Goal: Task Accomplishment & Management: Manage account settings

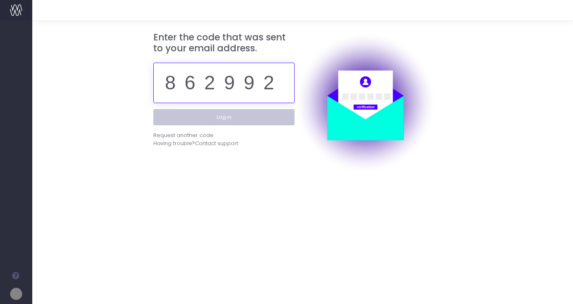
type input "862992"
click at [250, 119] on button "Log in" at bounding box center [223, 117] width 141 height 16
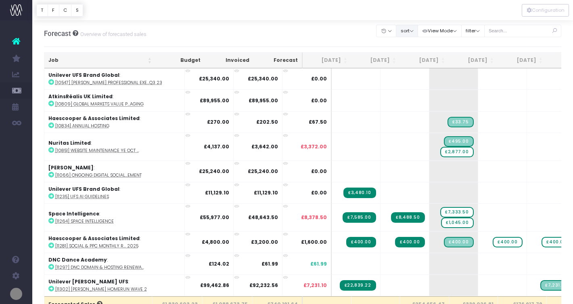
click at [417, 33] on button "sort" at bounding box center [407, 31] width 22 height 13
click at [417, 58] on link "Sort by Client Name Asc" at bounding box center [428, 60] width 63 height 14
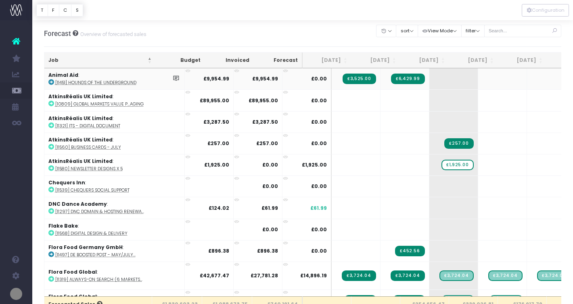
click at [51, 82] on icon at bounding box center [51, 82] width 6 height 6
click at [66, 104] on abbr "[10809] Global markets value p...aging" at bounding box center [99, 104] width 88 height 6
click at [78, 126] on abbr "[11321] ITS - Digital Document" at bounding box center [87, 126] width 65 height 6
click at [82, 147] on abbr "[11560] Business Cards - July" at bounding box center [88, 147] width 66 height 6
drag, startPoint x: 427, startPoint y: 164, endPoint x: 475, endPoint y: 162, distance: 48.1
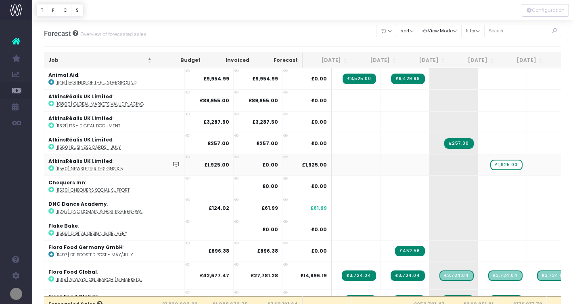
click at [51, 169] on icon at bounding box center [51, 168] width 6 height 6
click at [52, 188] on icon at bounding box center [51, 190] width 6 height 6
click at [50, 232] on icon at bounding box center [51, 233] width 6 height 6
click at [49, 253] on icon at bounding box center [51, 254] width 6 height 6
click at [51, 278] on icon at bounding box center [51, 279] width 6 height 6
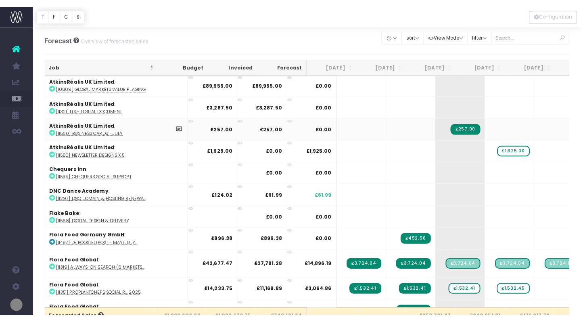
scroll to position [23, 0]
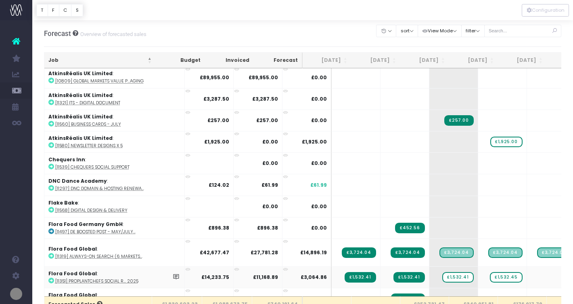
click at [52, 278] on icon at bounding box center [51, 280] width 6 height 6
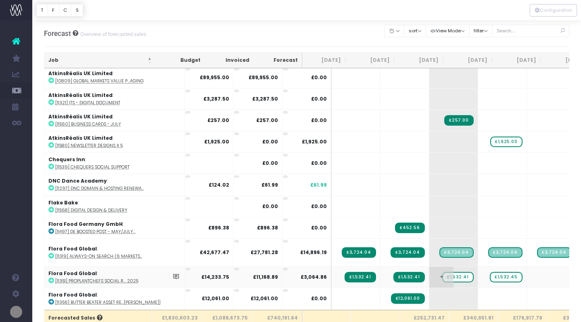
click at [443, 276] on span "£1,532.41" at bounding box center [458, 277] width 31 height 10
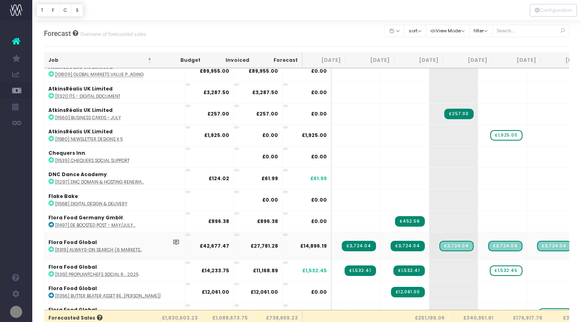
scroll to position [28, 0]
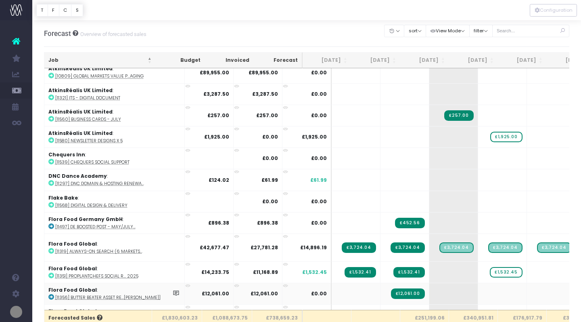
click at [51, 295] on icon at bounding box center [51, 297] width 6 height 6
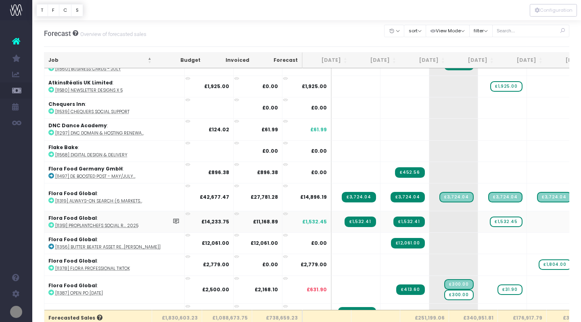
scroll to position [82, 0]
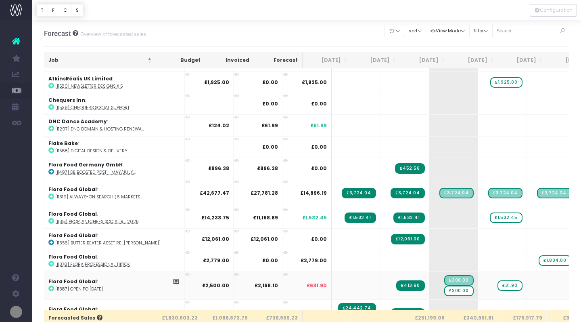
click at [51, 287] on icon at bounding box center [51, 288] width 6 height 6
click at [445, 290] on span "£300.00" at bounding box center [459, 290] width 29 height 10
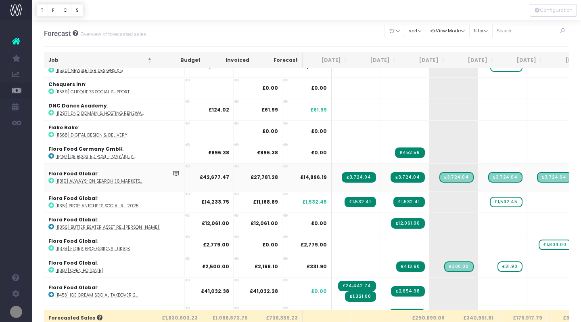
scroll to position [99, 0]
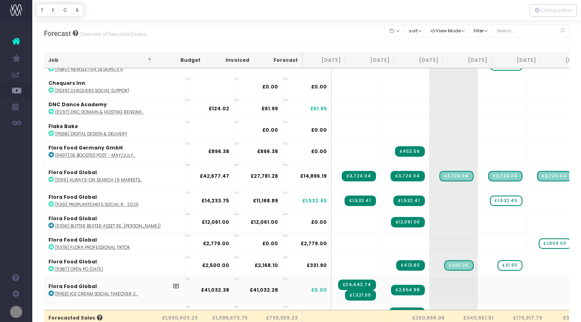
click at [50, 291] on icon at bounding box center [51, 293] width 6 height 6
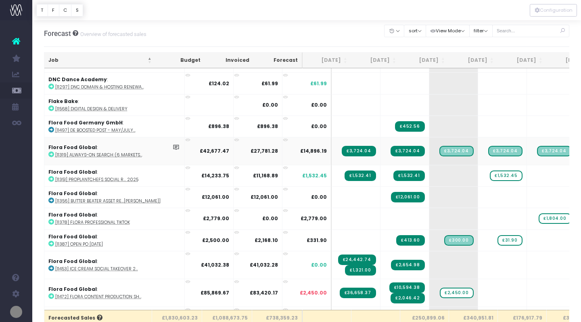
scroll to position [127, 0]
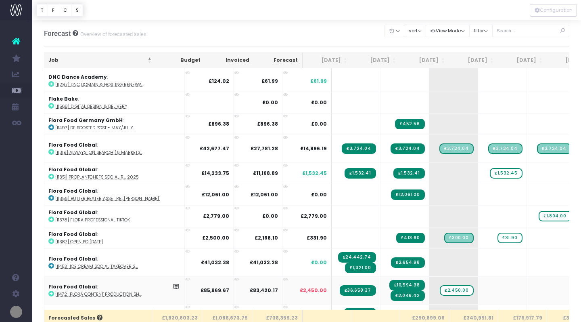
click at [51, 293] on icon at bounding box center [51, 294] width 6 height 6
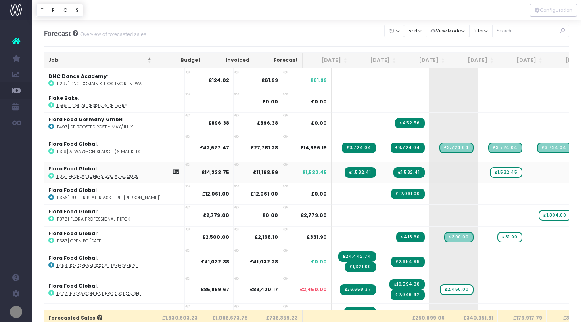
scroll to position [126, 0]
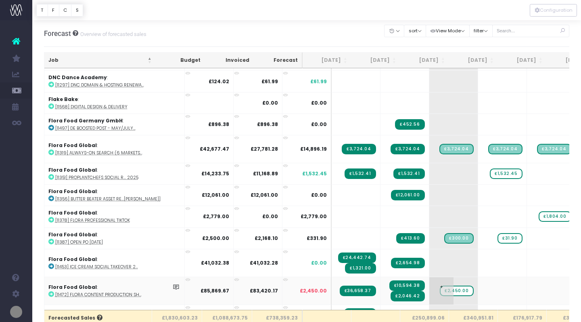
click at [440, 289] on span "£2,450.00" at bounding box center [457, 290] width 34 height 10
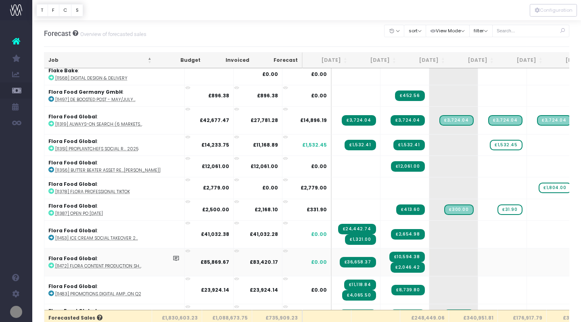
scroll to position [155, 0]
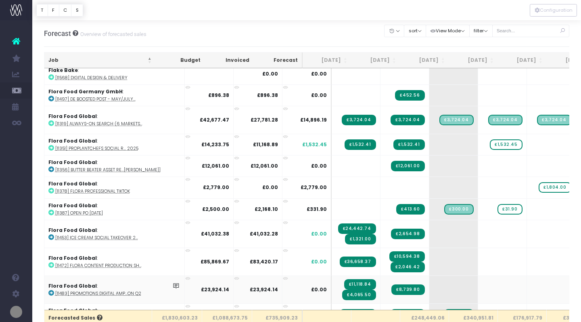
click at [50, 292] on icon at bounding box center [51, 293] width 6 height 6
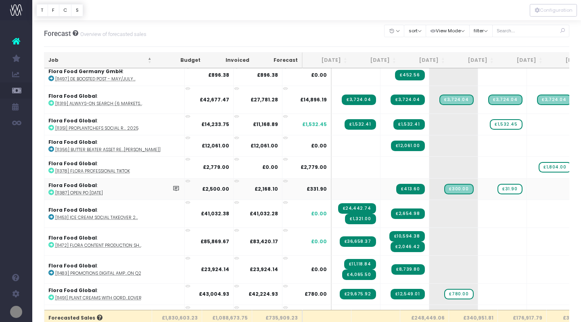
scroll to position [175, 0]
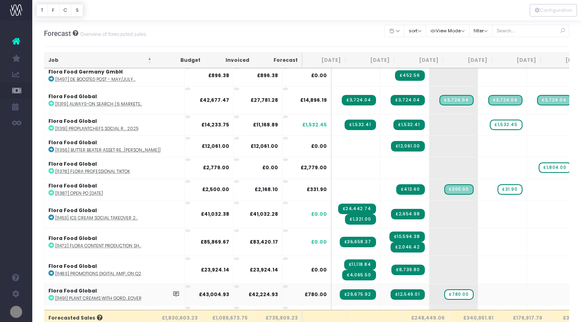
click at [51, 295] on icon at bounding box center [51, 298] width 6 height 6
drag, startPoint x: 430, startPoint y: 291, endPoint x: 462, endPoint y: 292, distance: 31.9
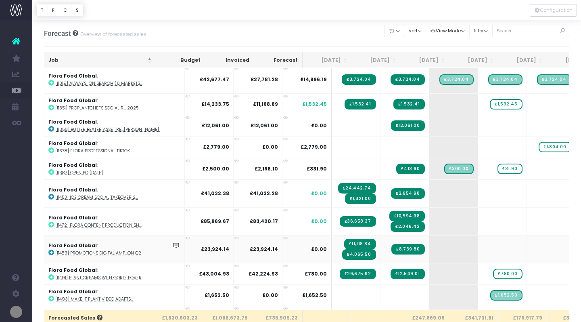
scroll to position [197, 0]
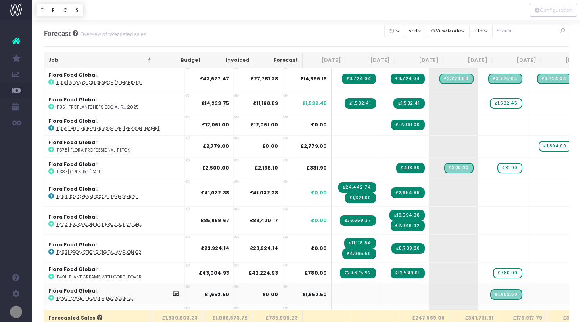
click at [50, 296] on icon at bounding box center [51, 298] width 6 height 6
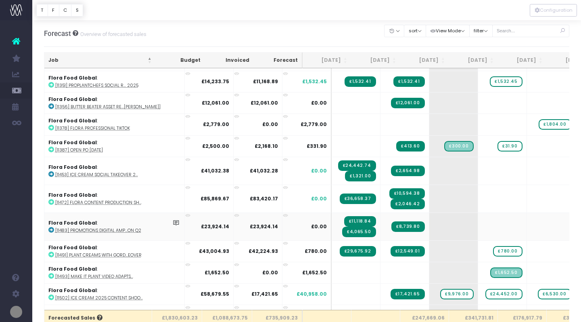
scroll to position [224, 0]
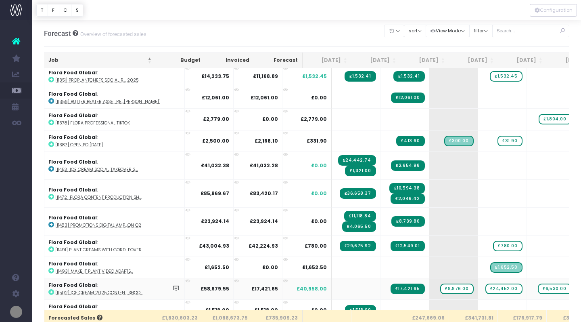
click at [52, 290] on icon at bounding box center [51, 292] width 6 height 6
click at [531, 287] on div at bounding box center [290, 161] width 581 height 322
click at [538, 287] on span "£6,530.00" at bounding box center [554, 288] width 33 height 10
click at [486, 288] on span "£24,452.00" at bounding box center [504, 288] width 37 height 10
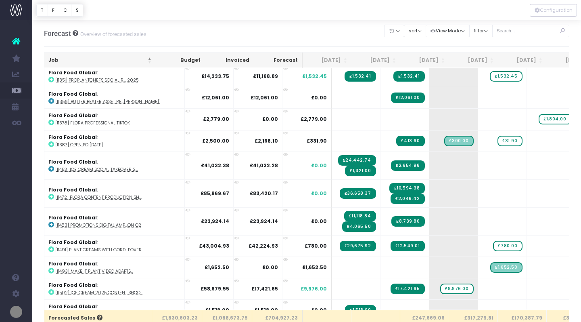
click at [441, 289] on span "£9,976.00" at bounding box center [457, 288] width 33 height 10
click at [478, 287] on span "+" at bounding box center [490, 288] width 24 height 21
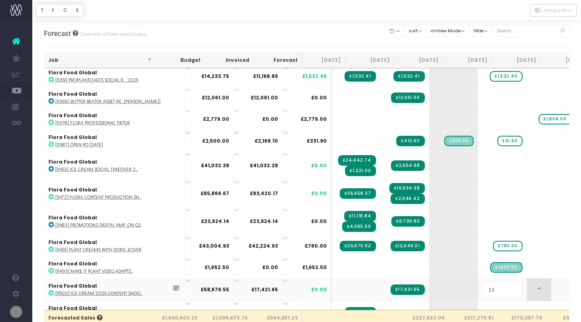
type input "1"
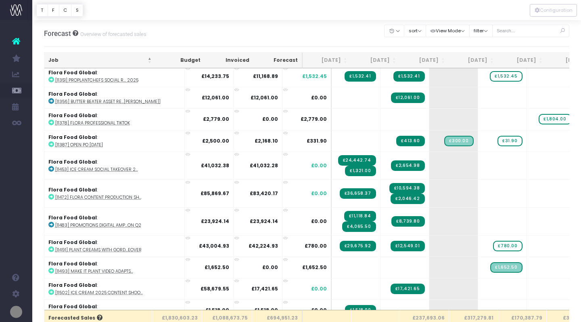
click at [359, 31] on div "Forecast Overview of forecasted sales Clear Filters Hide [DATE] [DATE] [DATE] […" at bounding box center [307, 33] width 526 height 27
click at [478, 287] on span "+" at bounding box center [490, 288] width 24 height 21
type input "13560.25"
click at [541, 285] on body "Oh my... this is bad. [PERSON_NAME] wasn't able to load this page. Please conta…" at bounding box center [290, 161] width 581 height 322
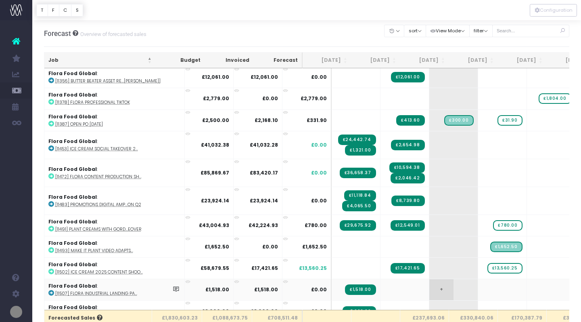
scroll to position [245, 0]
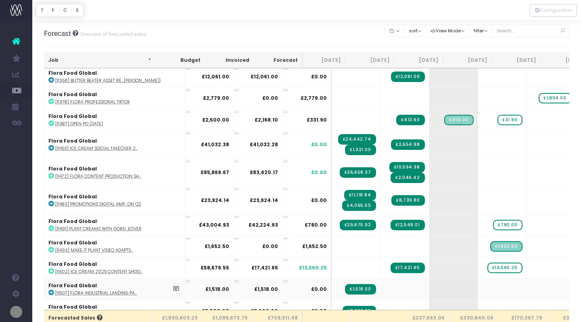
click at [52, 290] on icon at bounding box center [51, 293] width 6 height 6
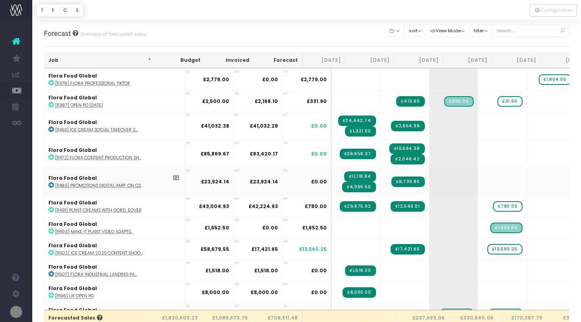
scroll to position [264, 0]
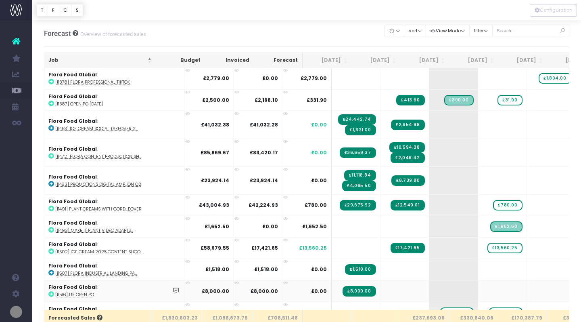
click at [52, 294] on icon at bounding box center [51, 294] width 6 height 6
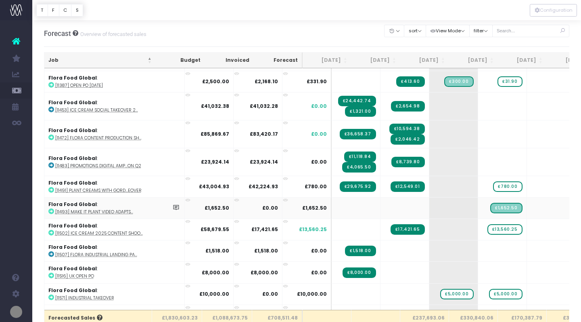
scroll to position [285, 0]
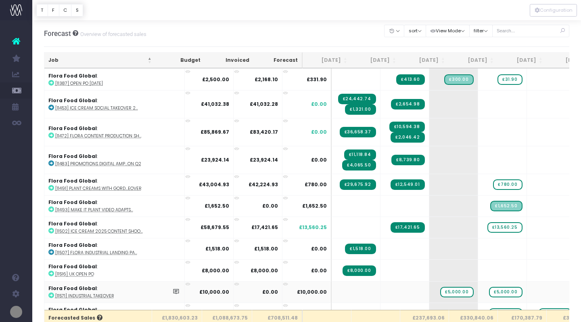
click at [52, 292] on icon at bounding box center [51, 295] width 6 height 6
drag, startPoint x: 434, startPoint y: 288, endPoint x: 527, endPoint y: 288, distance: 92.9
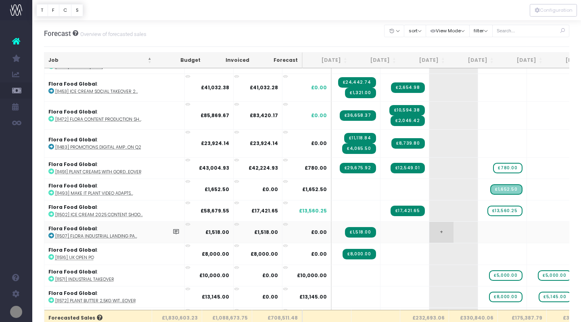
scroll to position [304, 0]
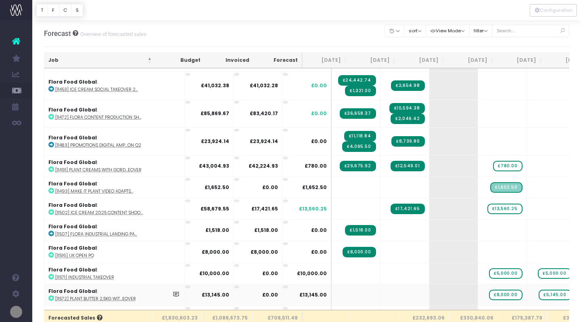
click at [51, 295] on icon at bounding box center [51, 298] width 6 height 6
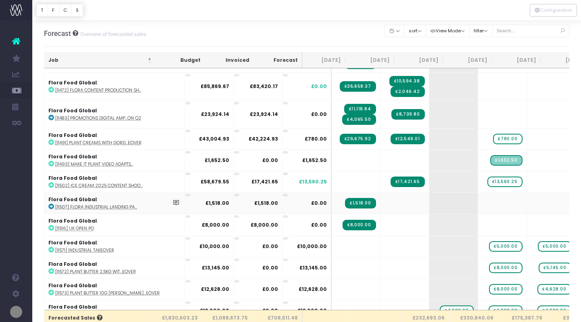
scroll to position [331, 0]
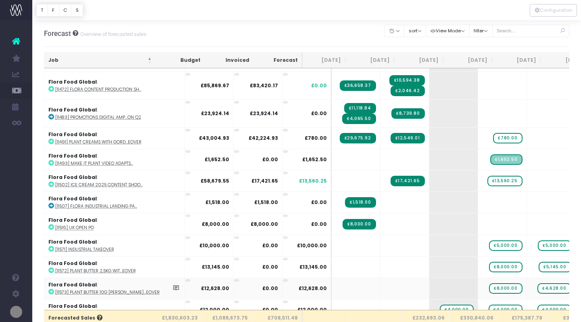
click at [52, 291] on icon at bounding box center [51, 292] width 6 height 6
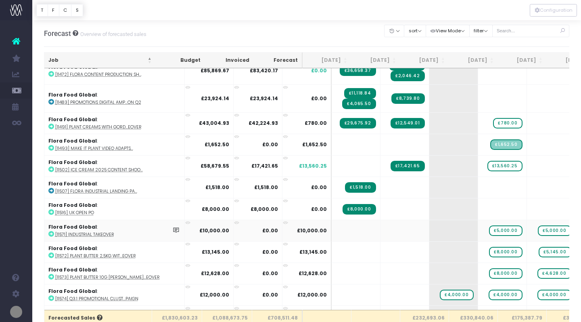
scroll to position [348, 0]
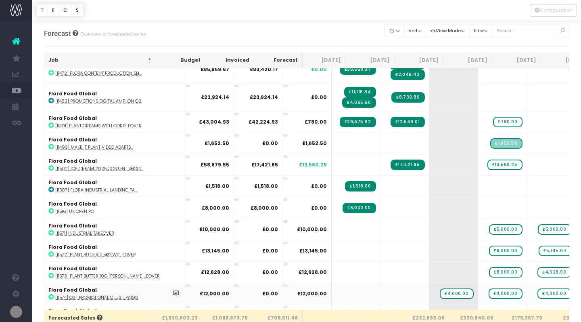
click at [51, 296] on icon at bounding box center [51, 297] width 6 height 6
click at [440, 290] on span "£4,000.00" at bounding box center [457, 293] width 34 height 10
click at [489, 290] on span "£4,000.00" at bounding box center [506, 293] width 34 height 10
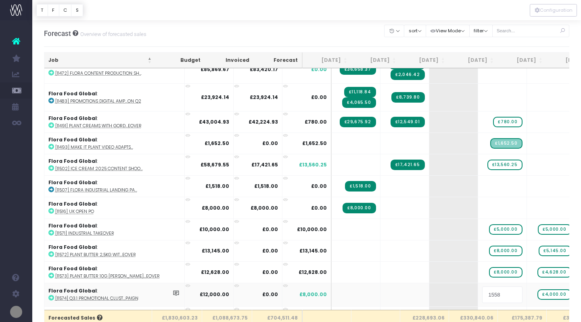
type input "15584"
click at [538, 291] on span "£4,000.00" at bounding box center [555, 293] width 34 height 10
type input "5095"
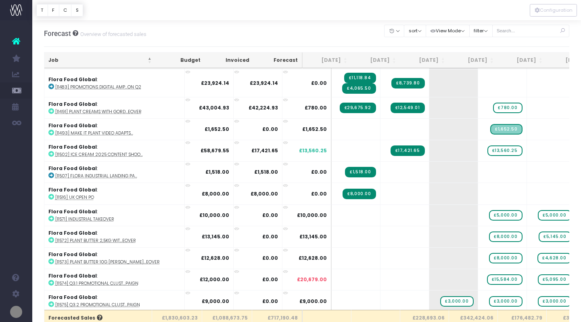
scroll to position [362, 0]
click at [52, 302] on icon at bounding box center [51, 304] width 6 height 6
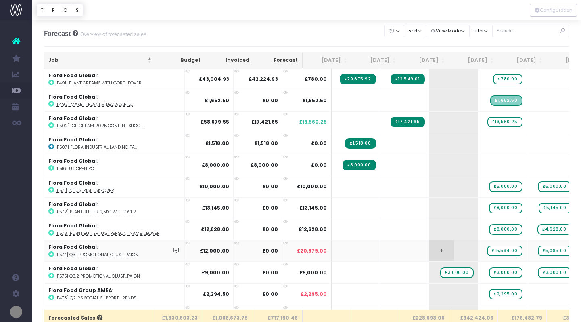
scroll to position [395, 0]
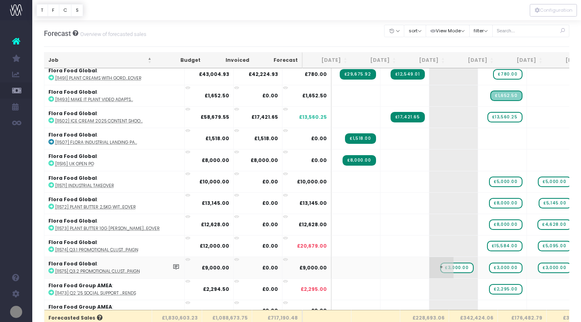
click at [441, 267] on span "£3,000.00" at bounding box center [457, 267] width 33 height 10
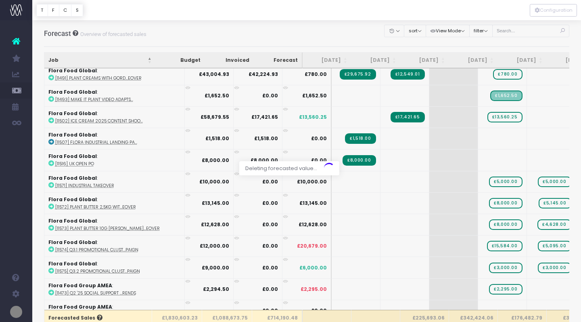
click at [479, 265] on div at bounding box center [290, 161] width 581 height 322
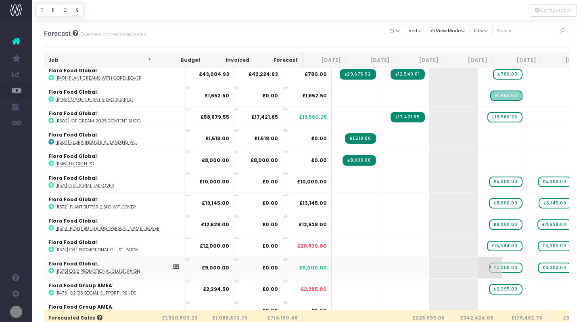
click at [489, 267] on span "£3,000.00" at bounding box center [505, 267] width 33 height 10
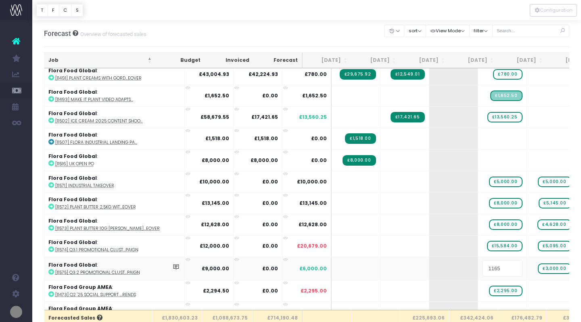
type input "11651"
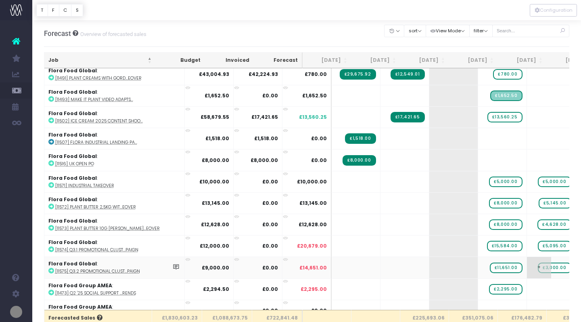
click at [538, 267] on span "£3,000.00" at bounding box center [554, 267] width 33 height 10
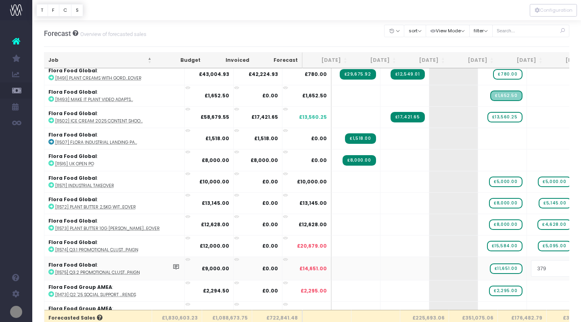
type input "3796"
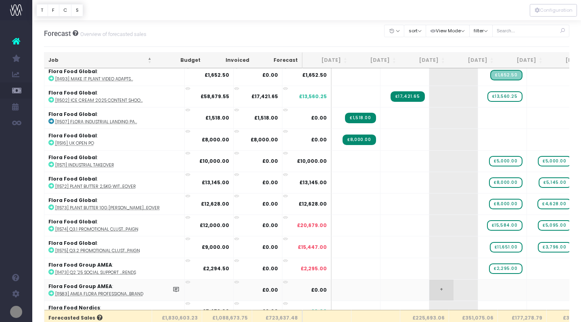
scroll to position [417, 0]
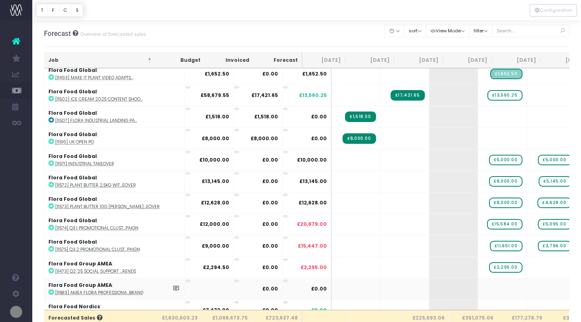
click at [49, 289] on icon at bounding box center [51, 292] width 6 height 6
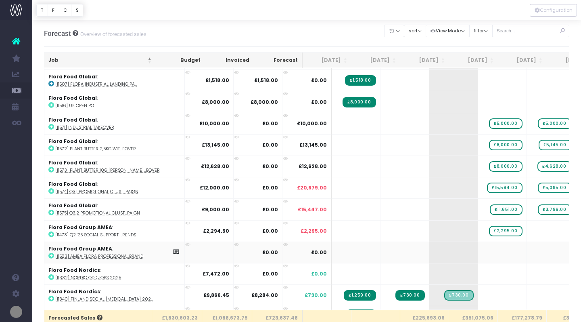
scroll to position [455, 0]
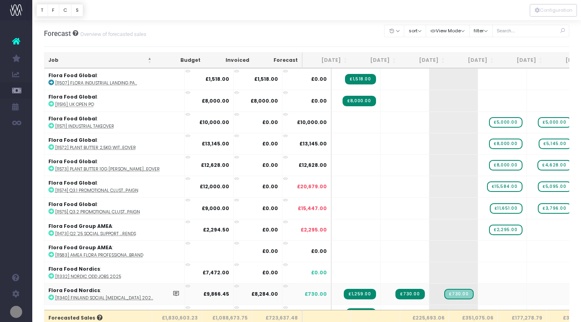
click at [51, 296] on icon at bounding box center [51, 297] width 6 height 6
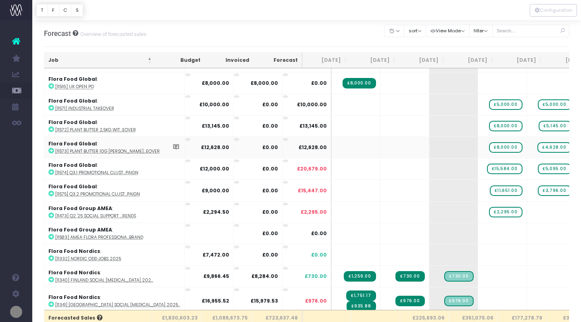
scroll to position [481, 0]
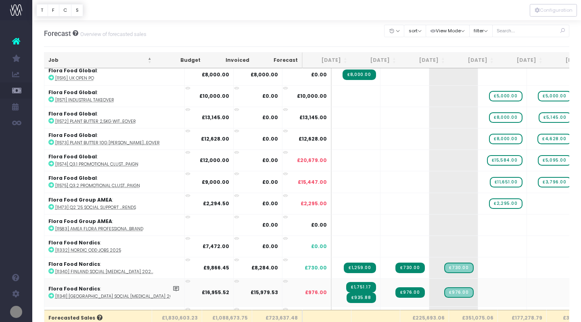
click at [51, 294] on icon at bounding box center [51, 296] width 6 height 6
click at [478, 288] on span "+" at bounding box center [490, 292] width 24 height 27
type input "1751"
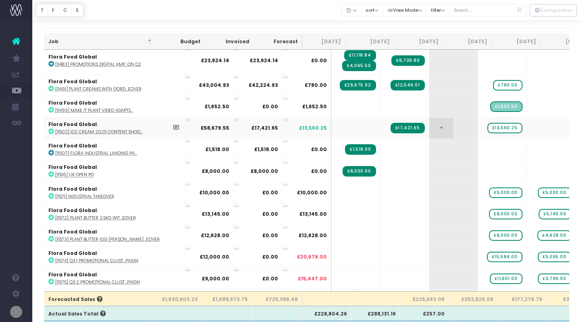
scroll to position [367, 0]
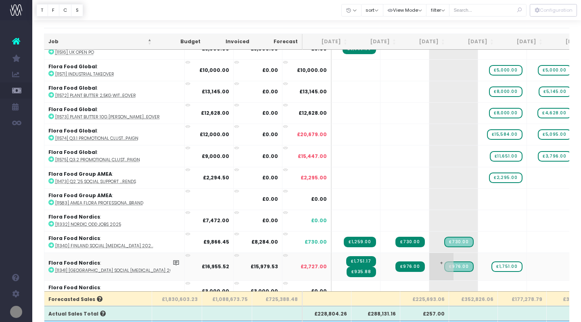
scroll to position [478, 0]
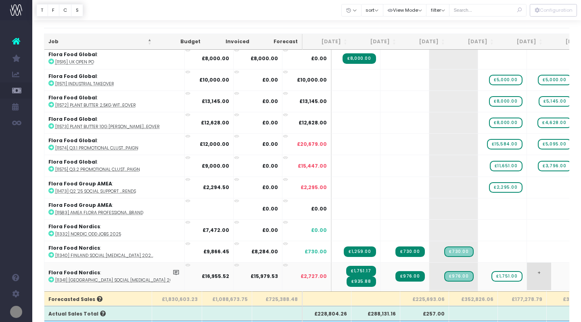
click at [527, 271] on span "+" at bounding box center [539, 275] width 24 height 27
type input "1751"
click at [556, 274] on body "Oh my... this is bad. [PERSON_NAME] wasn't able to load this page. Please conta…" at bounding box center [290, 142] width 581 height 322
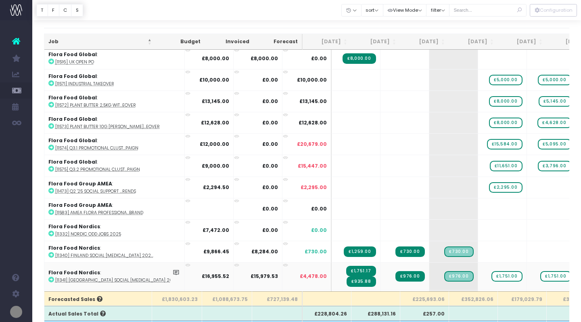
click at [576, 272] on span "+" at bounding box center [588, 275] width 24 height 27
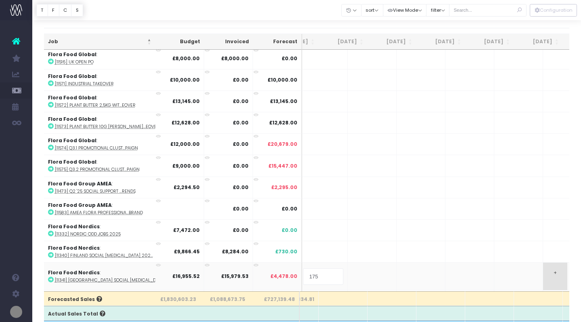
type input "1751"
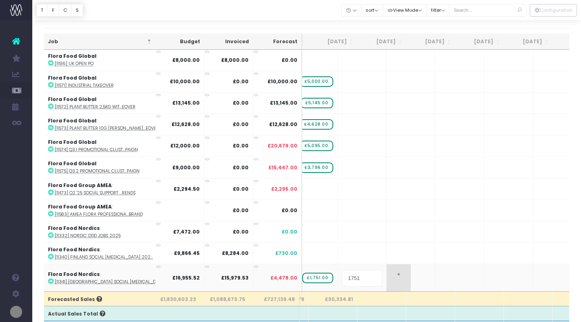
scroll to position [0, 0]
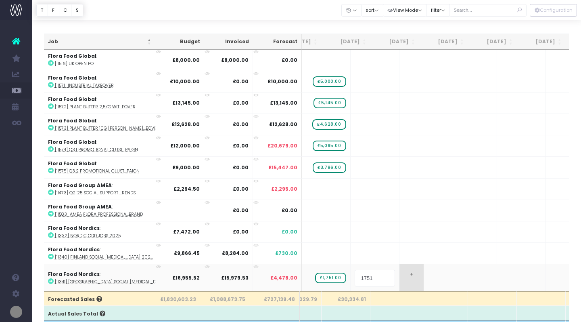
click at [395, 273] on body "Oh my... this is bad. [PERSON_NAME] wasn't able to load this page. Please conta…" at bounding box center [290, 142] width 581 height 322
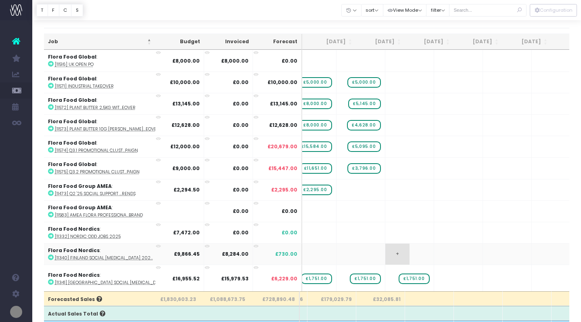
scroll to position [0, 185]
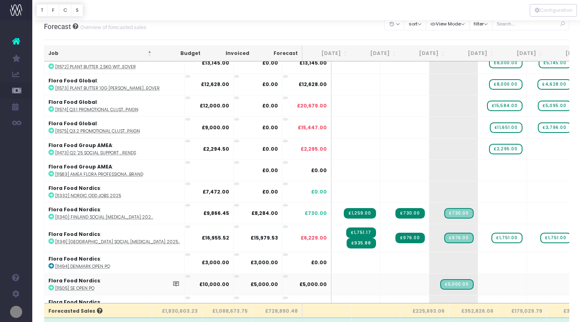
click at [51, 285] on icon at bounding box center [51, 288] width 6 height 6
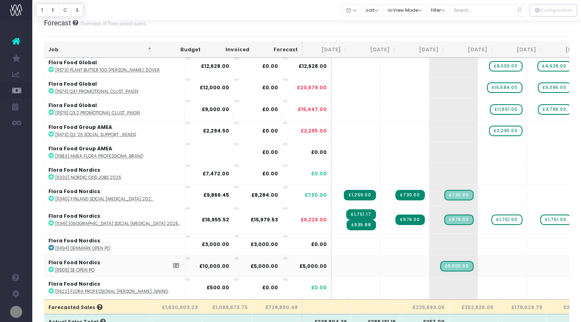
scroll to position [550, 0]
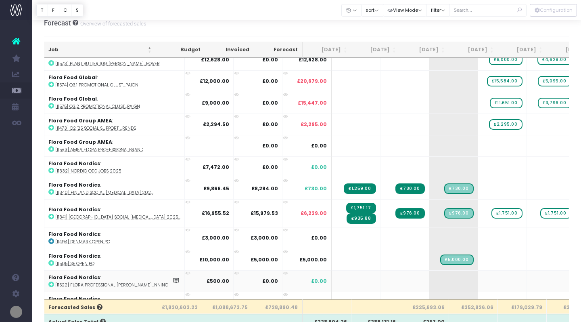
click at [50, 283] on icon at bounding box center [51, 284] width 6 height 6
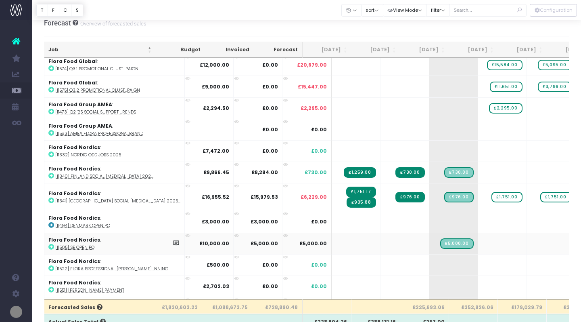
scroll to position [567, 0]
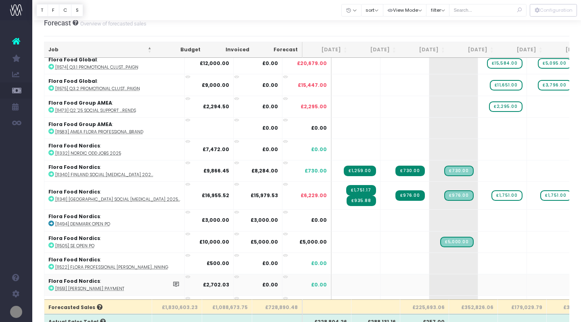
click at [52, 287] on icon at bounding box center [51, 288] width 6 height 6
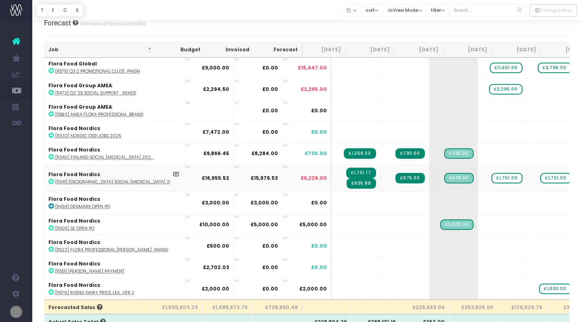
scroll to position [587, 0]
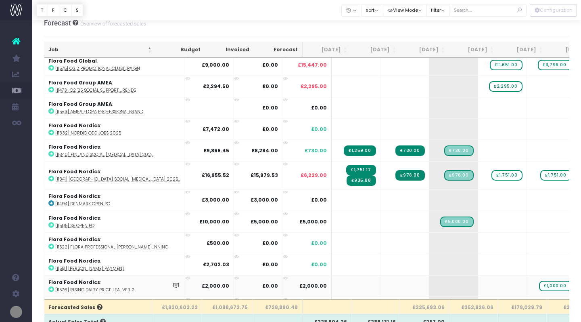
click at [50, 286] on icon at bounding box center [51, 289] width 6 height 6
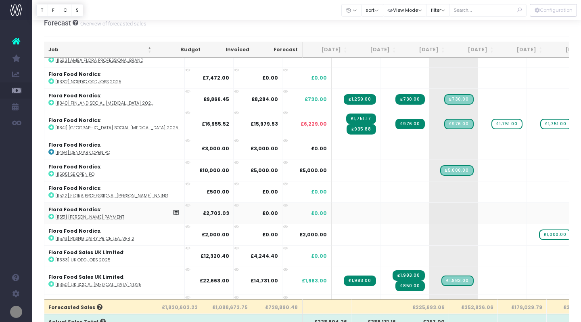
scroll to position [639, 0]
click at [51, 282] on icon at bounding box center [51, 284] width 6 height 6
click at [478, 275] on span "+" at bounding box center [490, 279] width 24 height 27
type input "1983"
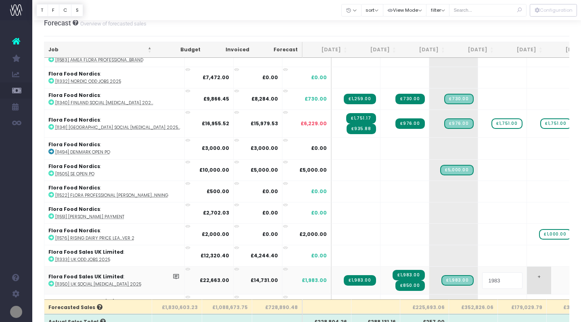
click at [512, 274] on body "Oh my... this is bad. [PERSON_NAME] wasn't able to load this page. Please conta…" at bounding box center [290, 151] width 581 height 322
click at [512, 274] on div at bounding box center [290, 161] width 581 height 322
click at [527, 275] on span "+" at bounding box center [539, 279] width 24 height 27
type input "1983"
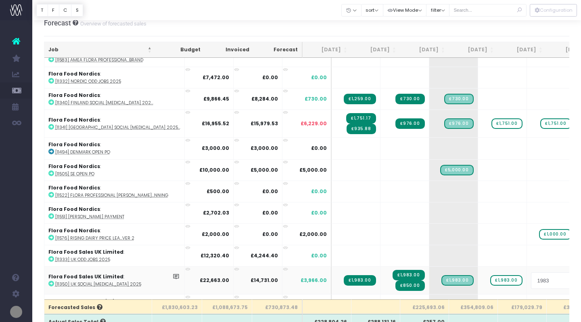
click at [558, 275] on body "Oh my... this is bad. [PERSON_NAME] wasn't able to load this page. Please conta…" at bounding box center [290, 151] width 581 height 322
click at [576, 275] on span "+" at bounding box center [588, 279] width 24 height 27
click at [487, 258] on body "Oh my... this is bad. [PERSON_NAME] wasn't able to load this page. Please conta…" at bounding box center [290, 151] width 581 height 322
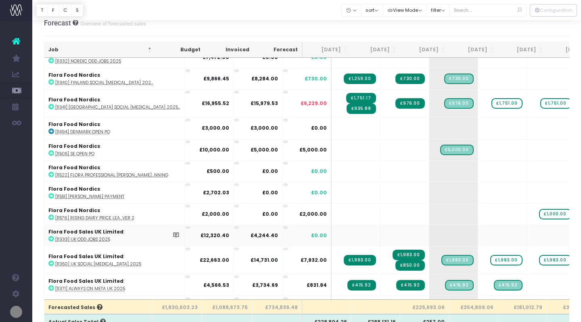
scroll to position [660, 0]
click at [51, 287] on icon at bounding box center [51, 288] width 6 height 6
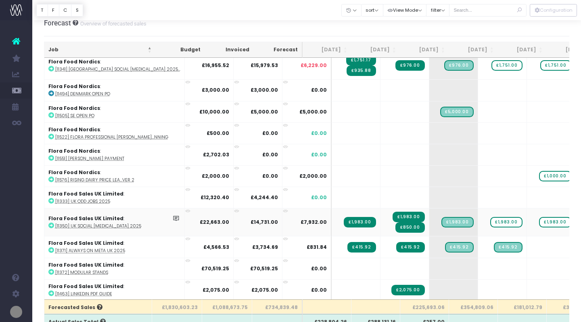
scroll to position [702, 0]
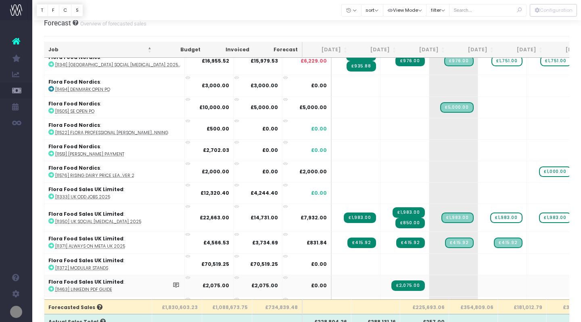
click at [51, 286] on icon at bounding box center [51, 289] width 6 height 6
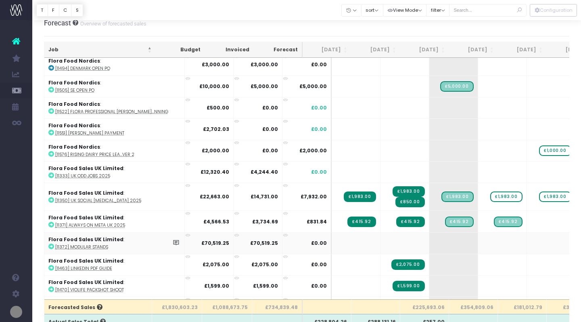
scroll to position [727, 0]
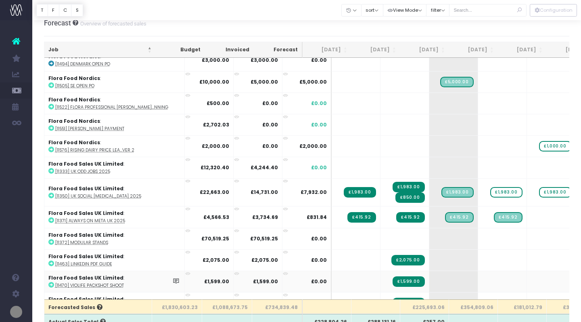
click at [50, 282] on icon at bounding box center [51, 285] width 6 height 6
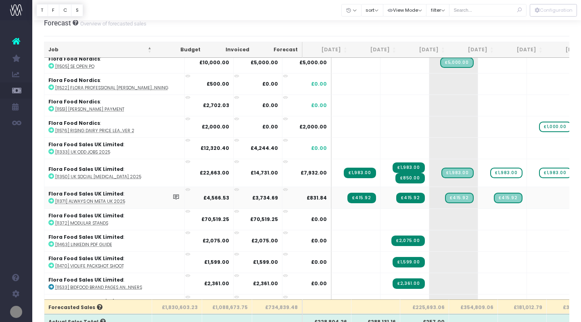
scroll to position [748, 0]
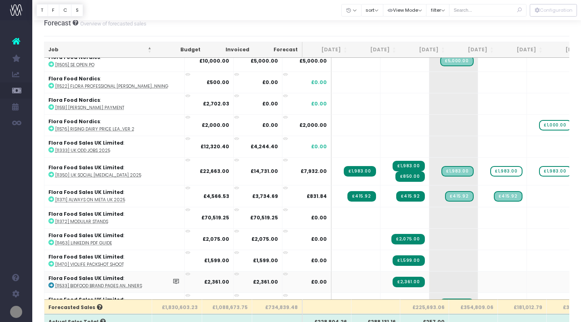
click at [50, 282] on icon at bounding box center [51, 285] width 6 height 6
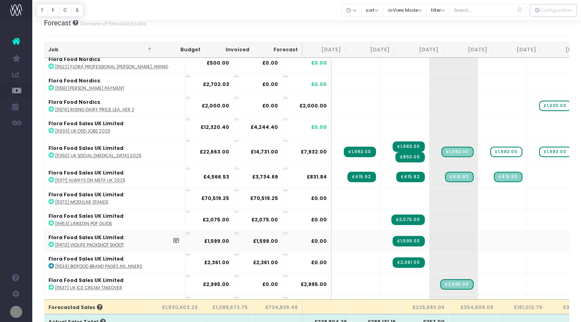
scroll to position [767, 0]
click at [50, 285] on icon at bounding box center [51, 288] width 6 height 6
